Goal: Register for event/course

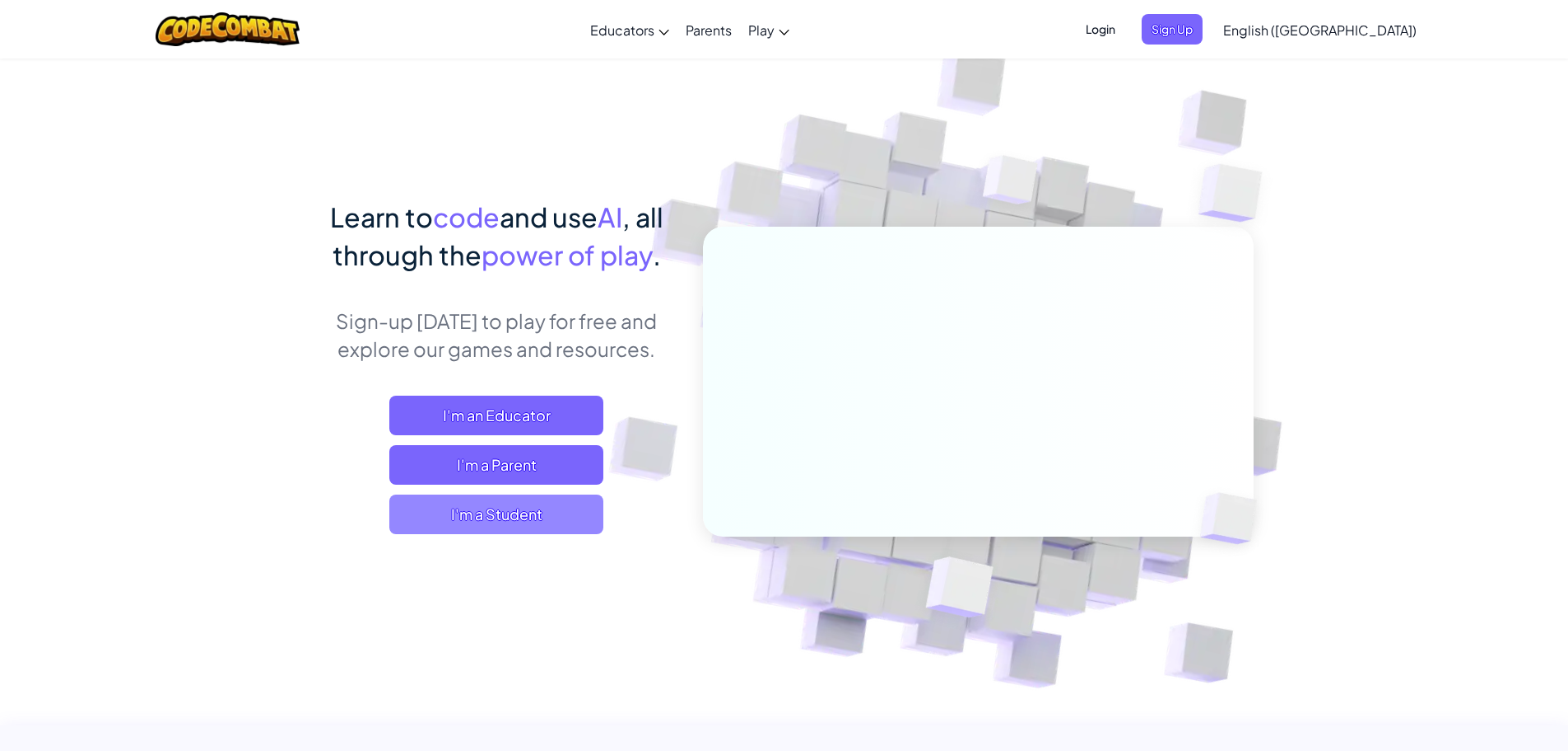
click at [510, 531] on span "I'm a Student" at bounding box center [497, 514] width 214 height 40
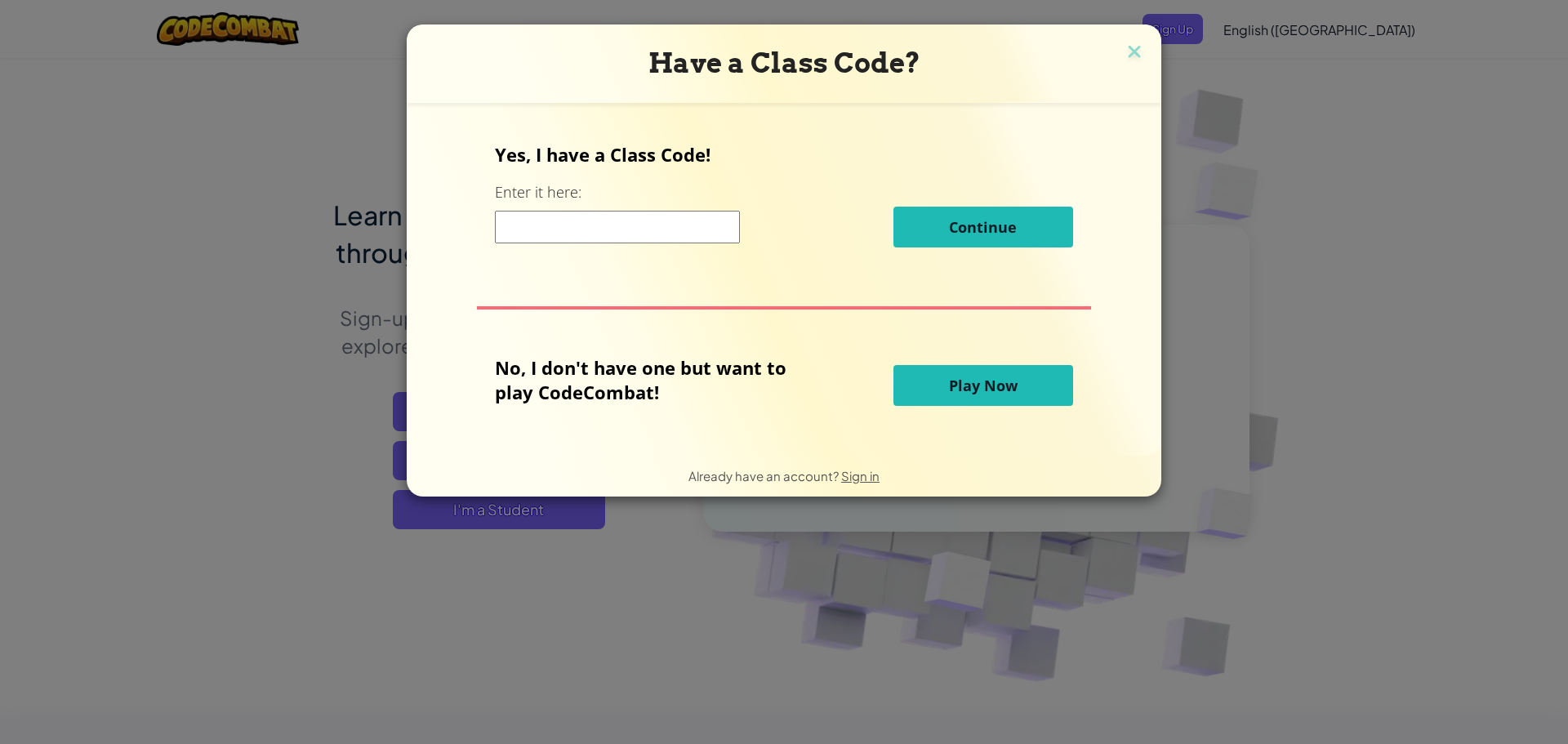
click at [583, 228] on input at bounding box center [616, 227] width 245 height 33
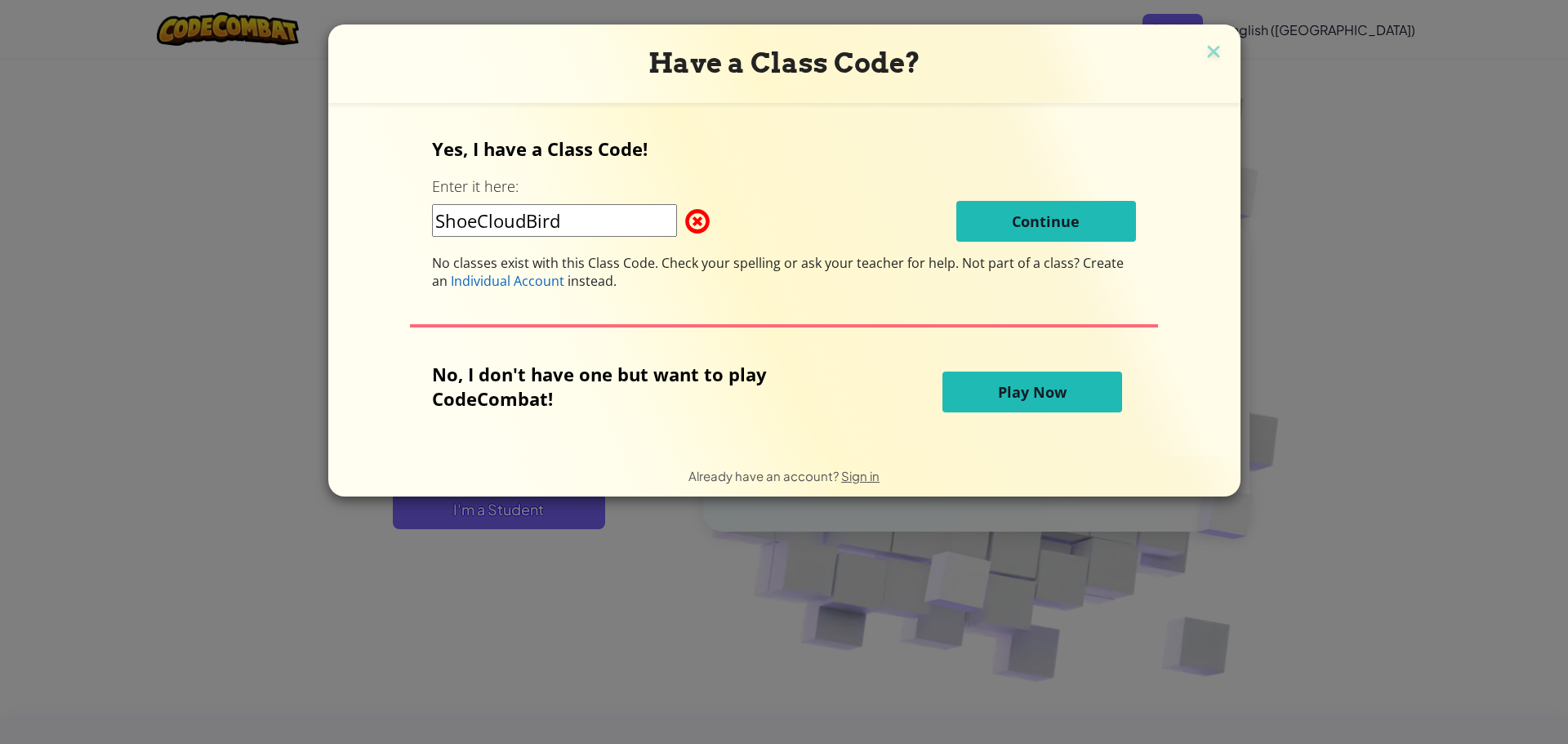
type input "ShoeCloudBird"
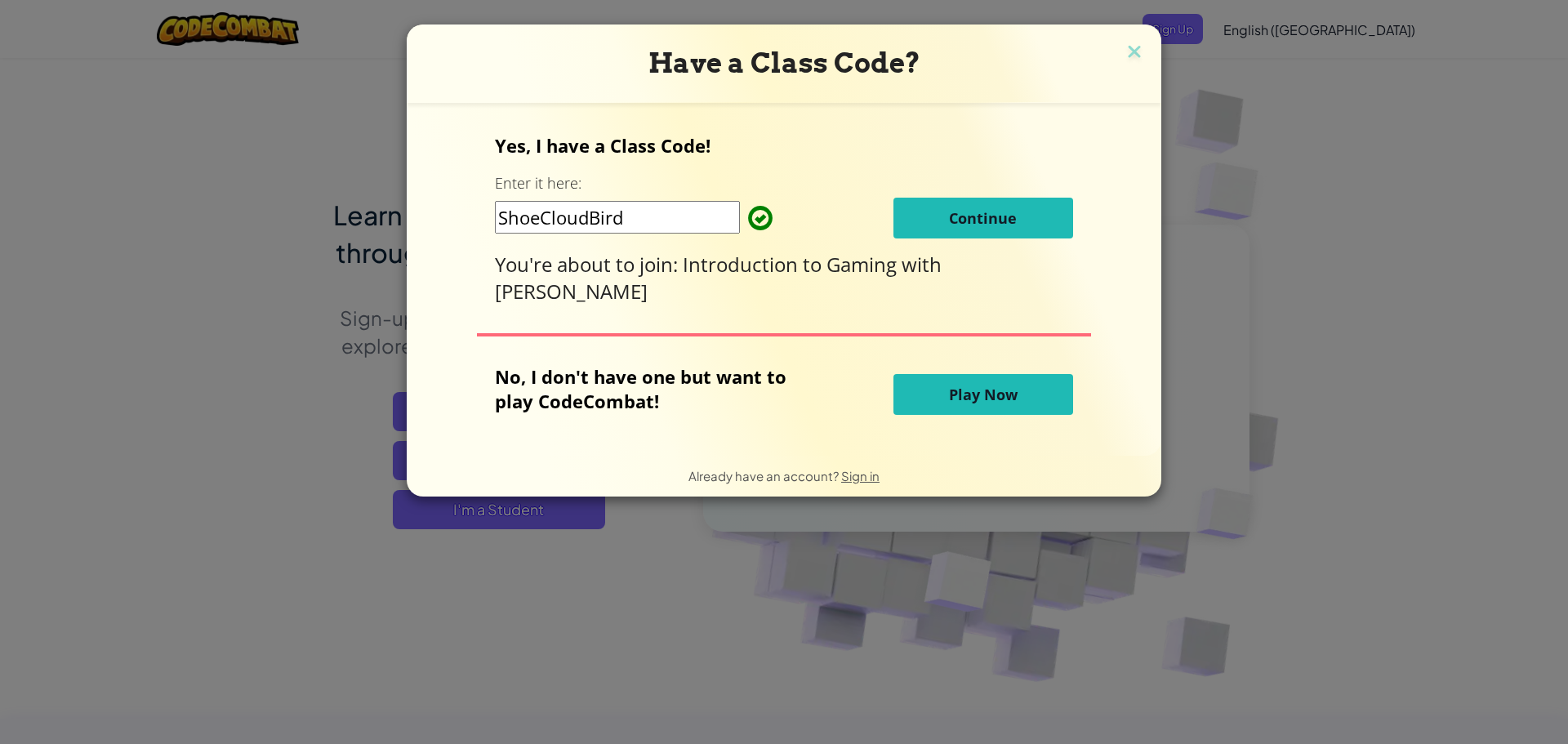
click at [957, 244] on div "Yes, I have a Class Code! Enter it here: ShoeCloudBird Continue You're about to…" at bounding box center [783, 218] width 577 height 171
click at [956, 234] on button "Continue" at bounding box center [982, 217] width 179 height 41
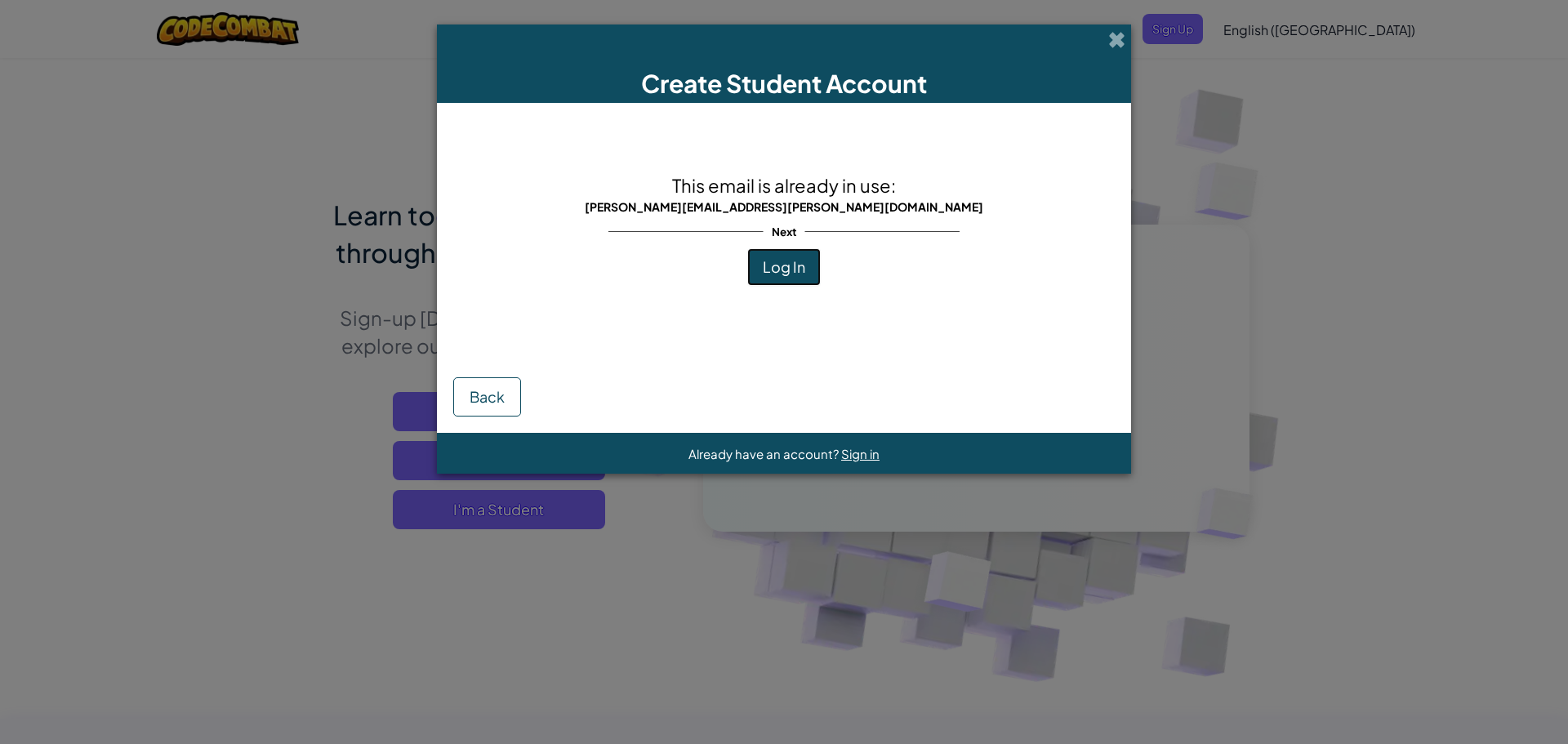
click at [773, 271] on span "Log In" at bounding box center [783, 266] width 43 height 19
